Goal: Navigation & Orientation: Find specific page/section

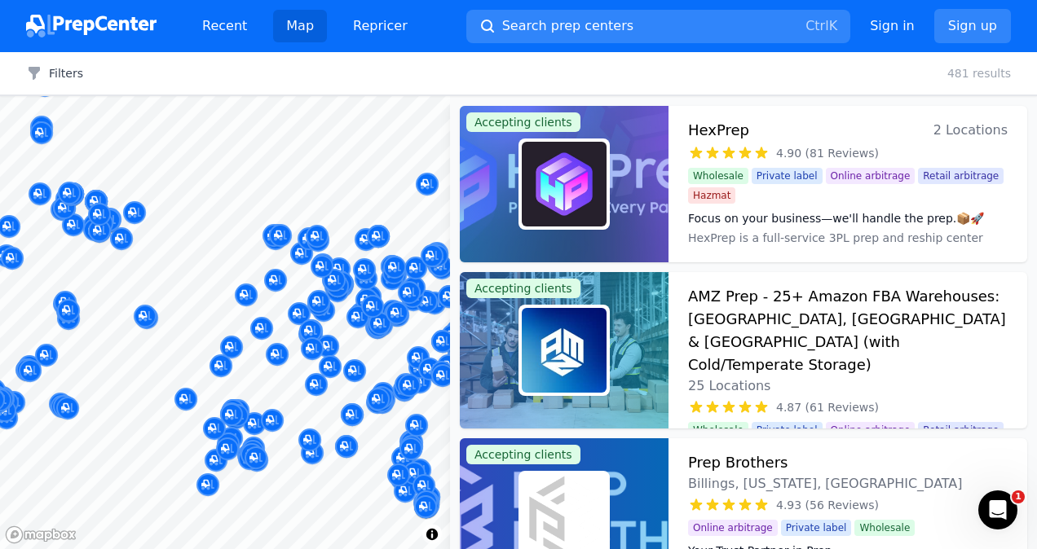
click at [107, 25] on img at bounding box center [91, 26] width 130 height 23
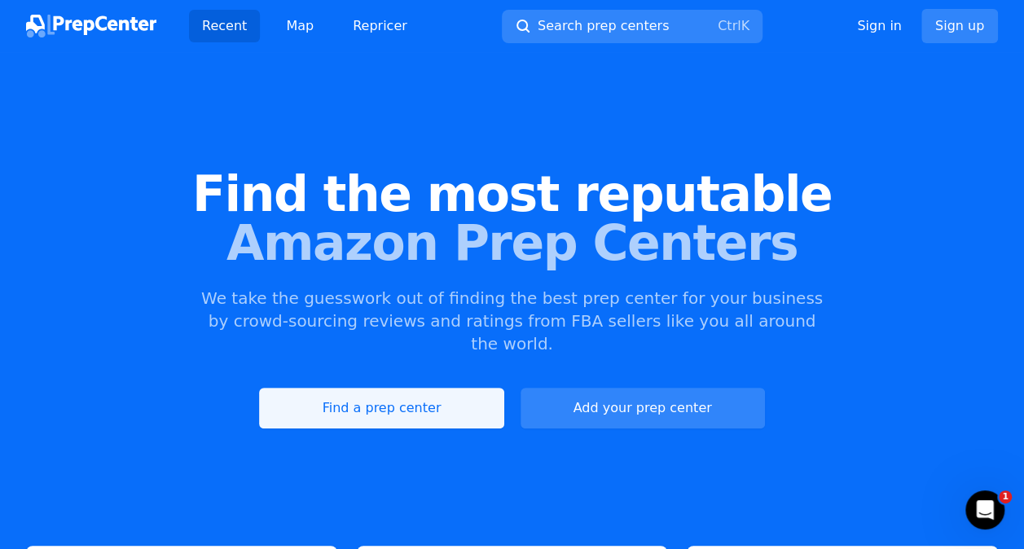
click at [426, 388] on link "Find a prep center" at bounding box center [381, 408] width 245 height 41
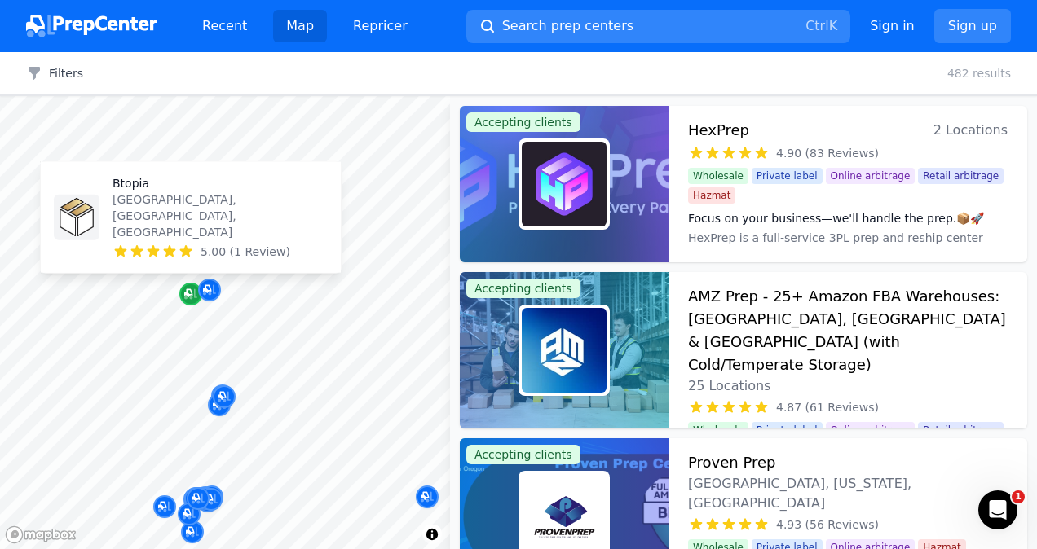
click at [190, 300] on icon "Map marker" at bounding box center [190, 294] width 13 height 16
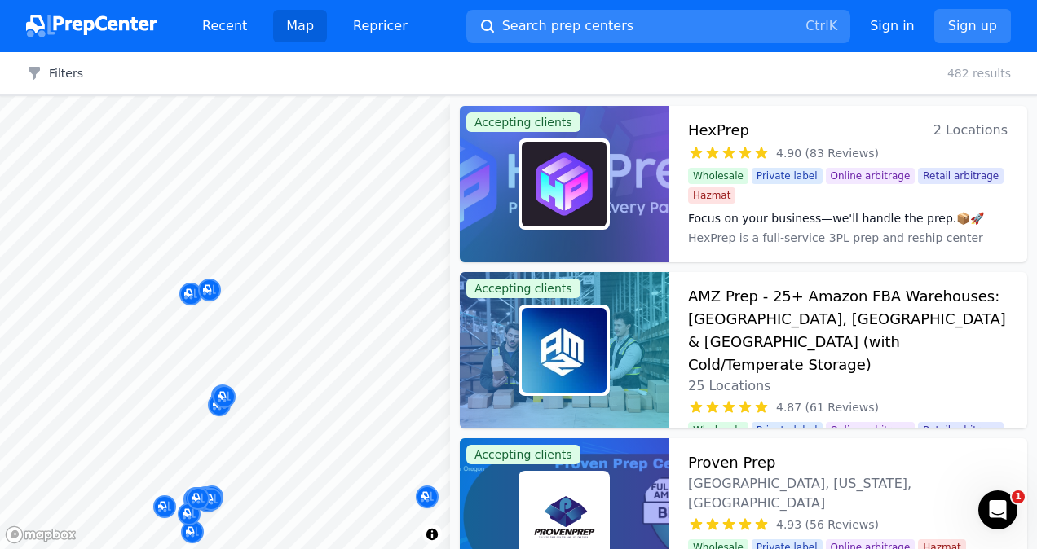
click at [191, 290] on div at bounding box center [207, 290] width 313 height 13
click at [185, 287] on div at bounding box center [207, 290] width 313 height 13
click at [192, 290] on div at bounding box center [207, 290] width 313 height 13
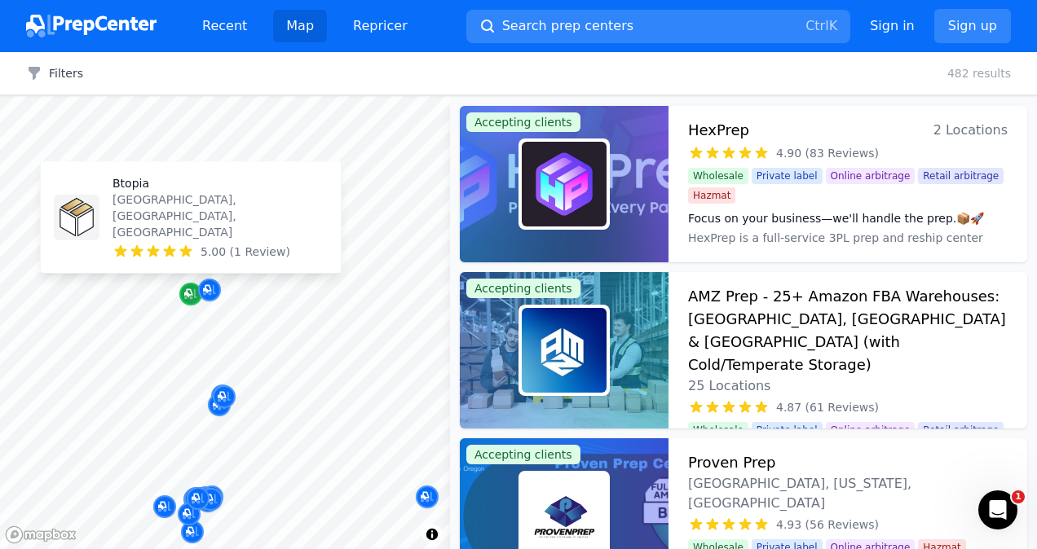
click at [189, 303] on div "Map marker" at bounding box center [190, 294] width 23 height 23
click at [187, 238] on p "[GEOGRAPHIC_DATA], [GEOGRAPHIC_DATA], [GEOGRAPHIC_DATA]" at bounding box center [219, 216] width 215 height 49
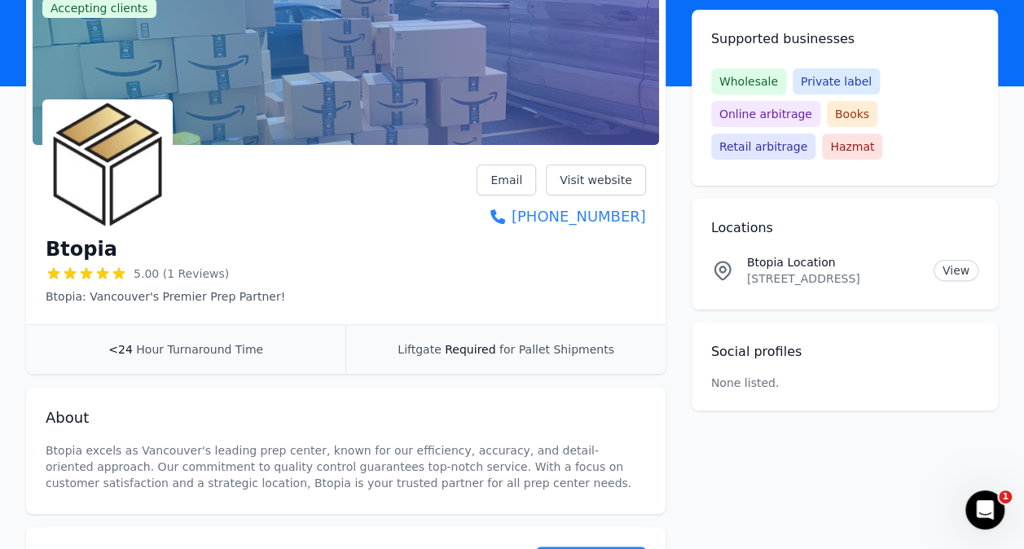
scroll to position [88, 0]
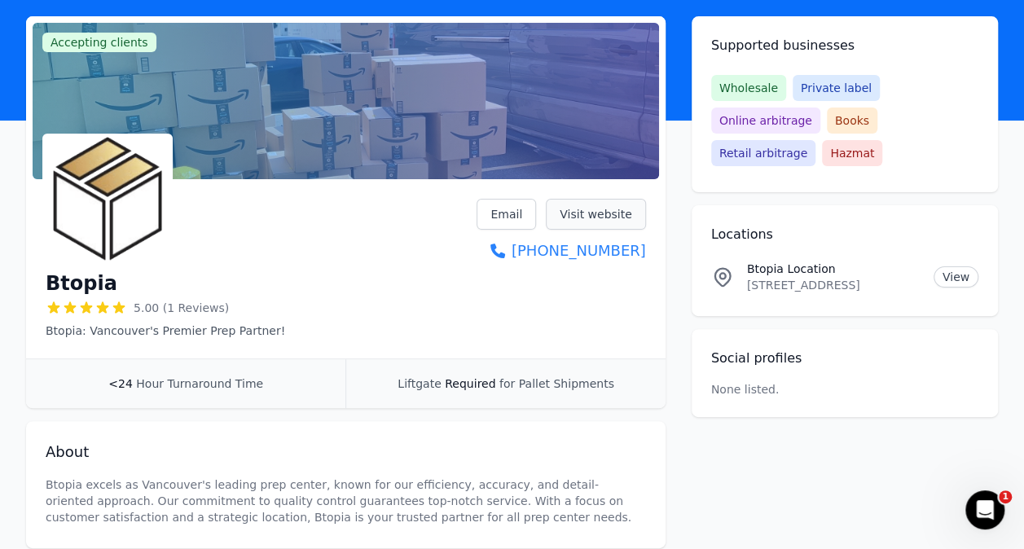
click at [616, 216] on link "Visit website" at bounding box center [596, 214] width 100 height 31
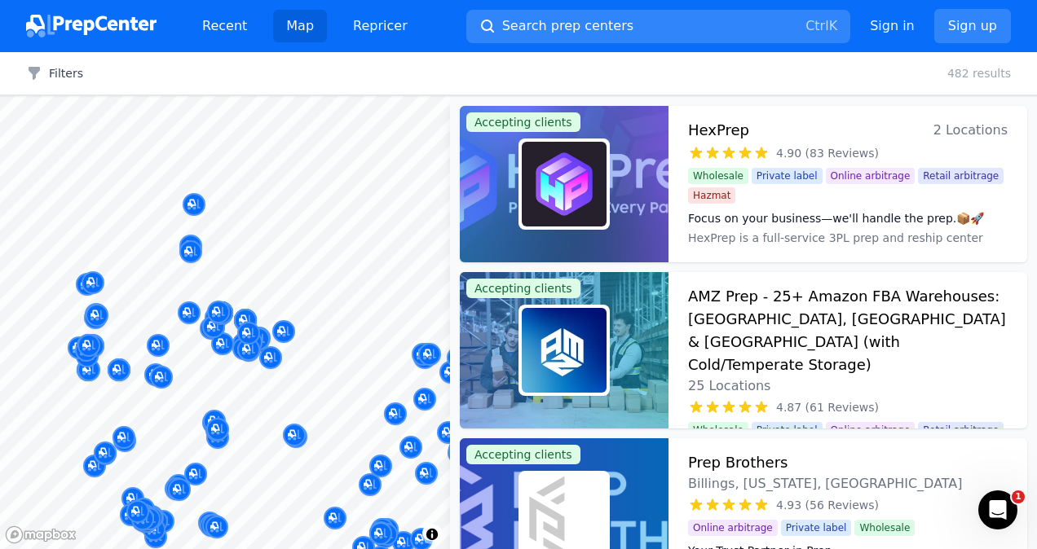
drag, startPoint x: 360, startPoint y: 263, endPoint x: 183, endPoint y: 258, distance: 176.9
click at [183, 258] on div at bounding box center [275, 261] width 313 height 13
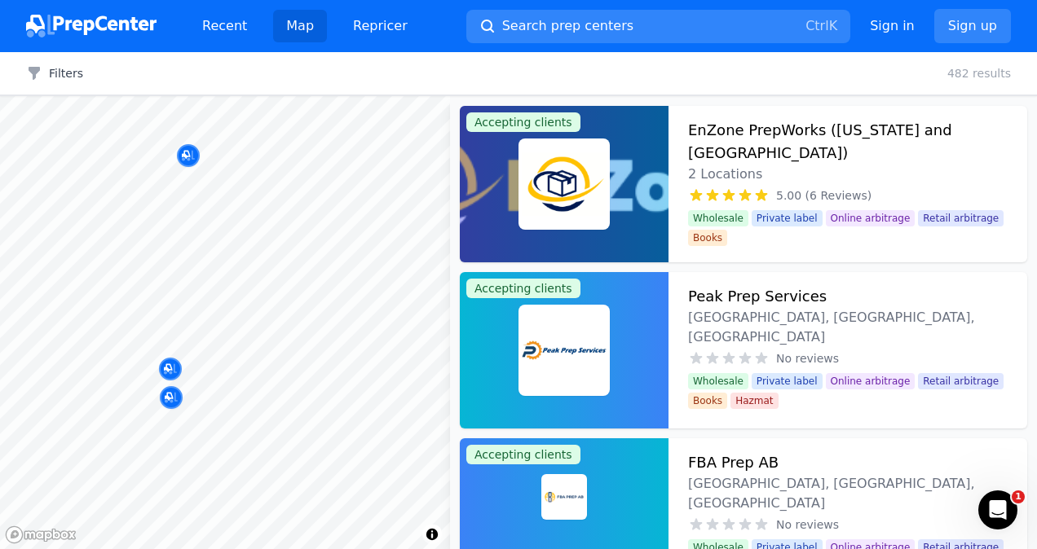
click at [238, 248] on body "Recent Map Repricer Search prep centers Ctrl K Open main menu Sign in Sign up F…" at bounding box center [518, 274] width 1037 height 549
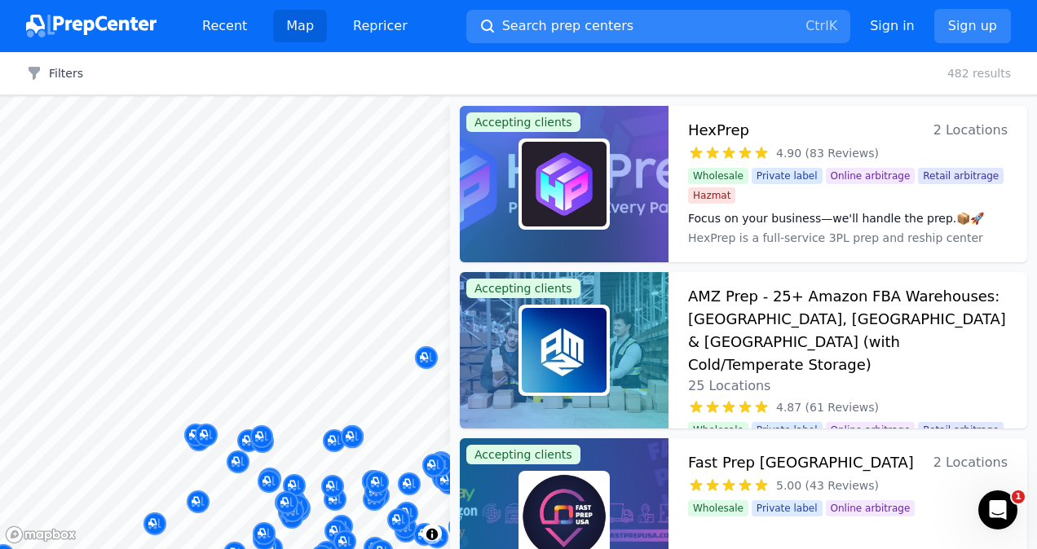
click at [126, 265] on body "Recent Map Repricer Search prep centers Ctrl K Open main menu Sign in Sign up F…" at bounding box center [518, 274] width 1037 height 549
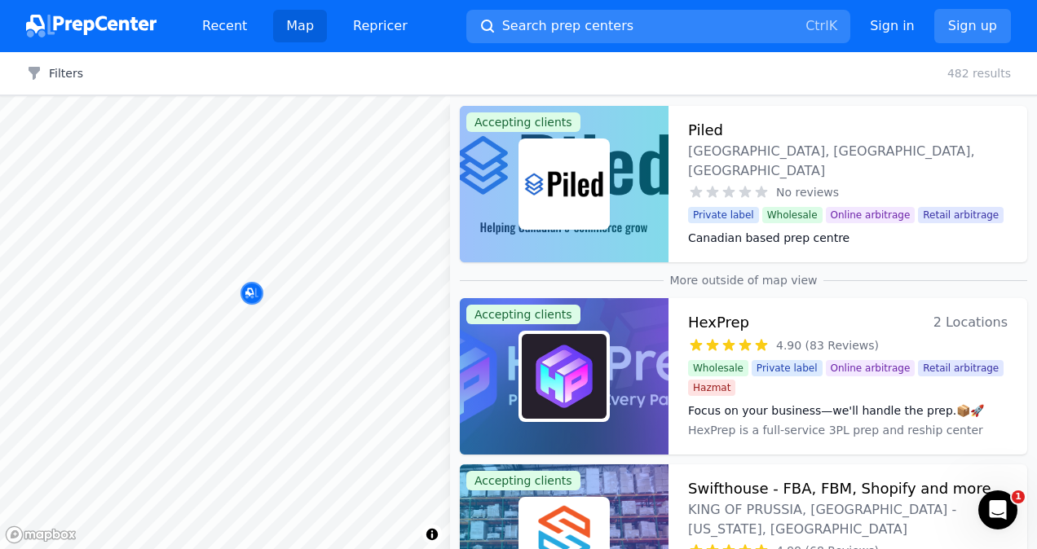
drag, startPoint x: 362, startPoint y: 308, endPoint x: 489, endPoint y: 207, distance: 162.4
click at [88, 256] on body "Recent Map Repricer Search prep centers Ctrl K Open main menu Sign in Sign up F…" at bounding box center [518, 274] width 1037 height 549
drag, startPoint x: 431, startPoint y: 267, endPoint x: 580, endPoint y: 104, distance: 220.3
click at [134, 210] on body "Recent Map Repricer Search prep centers Ctrl K Open main menu Sign in Sign up F…" at bounding box center [518, 274] width 1037 height 549
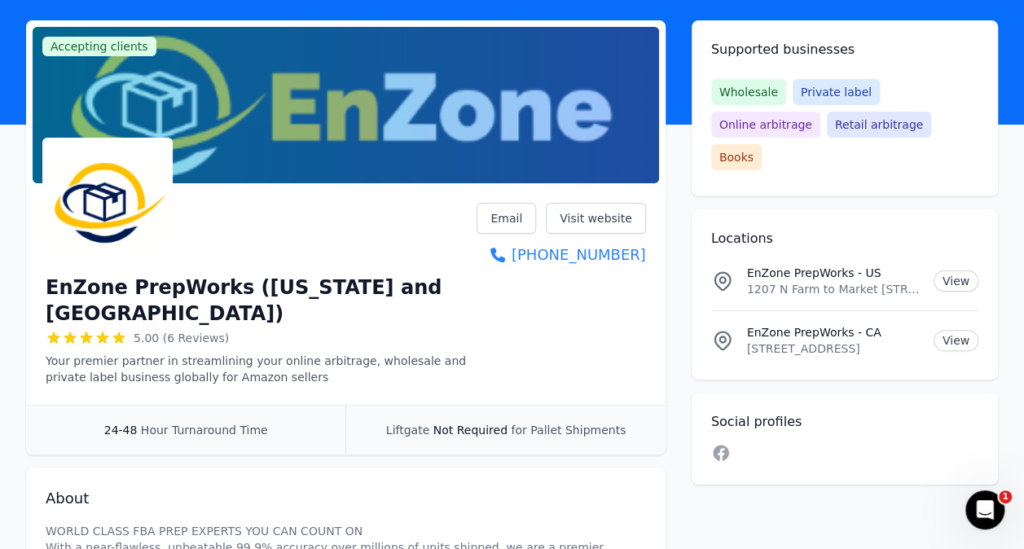
scroll to position [82, 0]
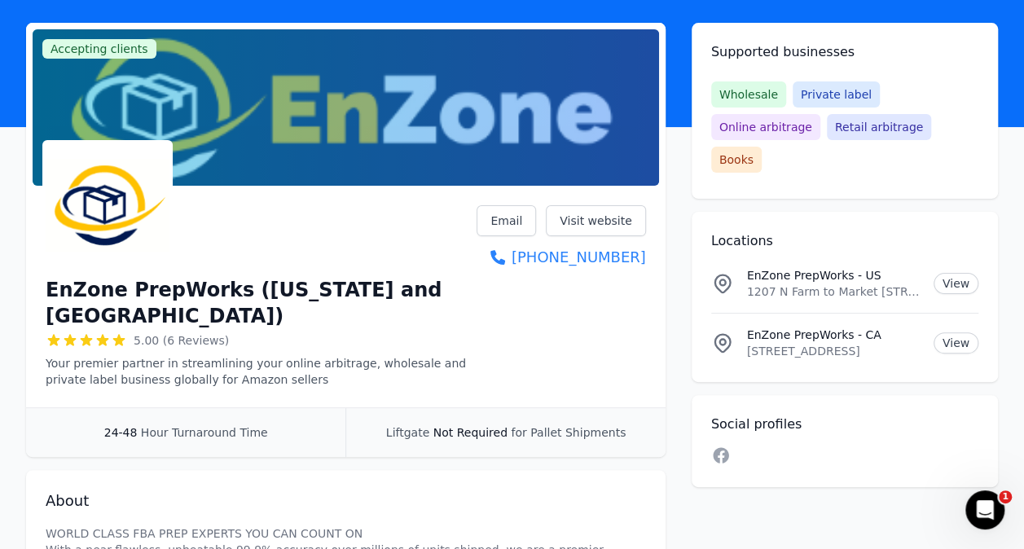
click at [935, 327] on div "EnZone PrepWorks - CA Unit 3021 - 3 Highland Park Green NE, Airdrie, AB, T4A 0X…" at bounding box center [844, 343] width 267 height 33
click at [949, 333] on link "View" at bounding box center [956, 343] width 45 height 21
